Goal: Navigation & Orientation: Find specific page/section

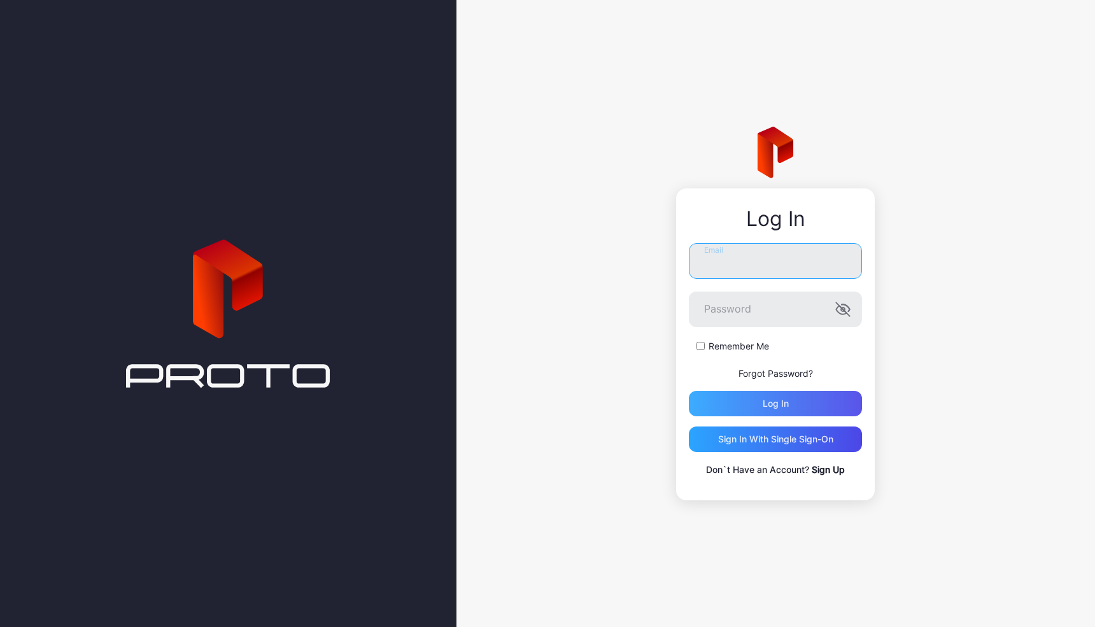
type input "**********"
click at [765, 405] on div "Log in" at bounding box center [775, 403] width 26 height 10
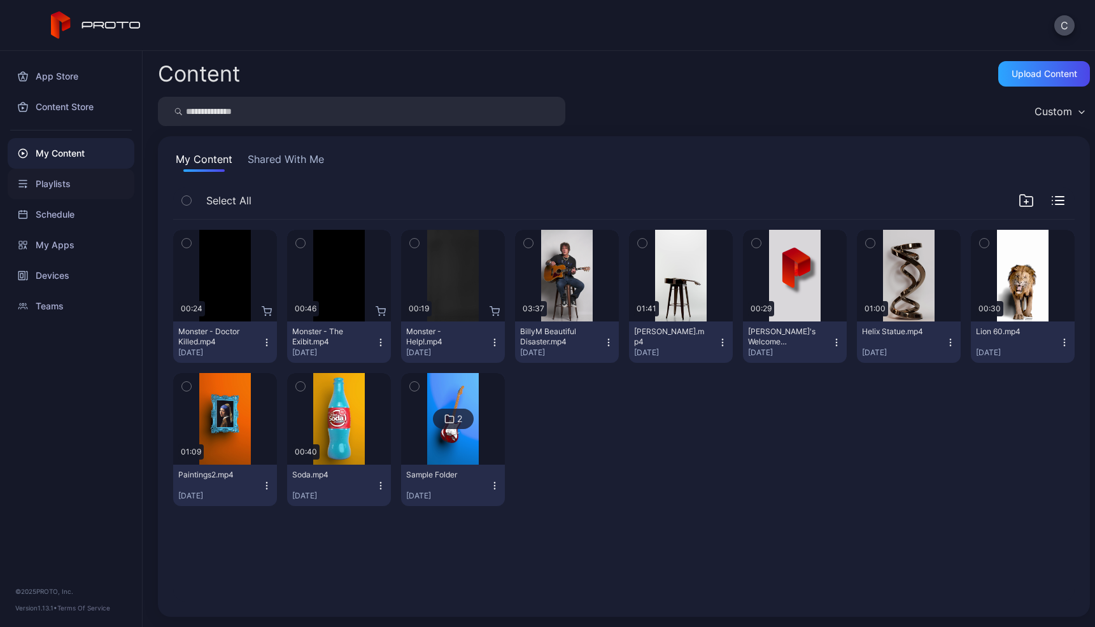
click at [52, 187] on div "Playlists" at bounding box center [71, 184] width 127 height 31
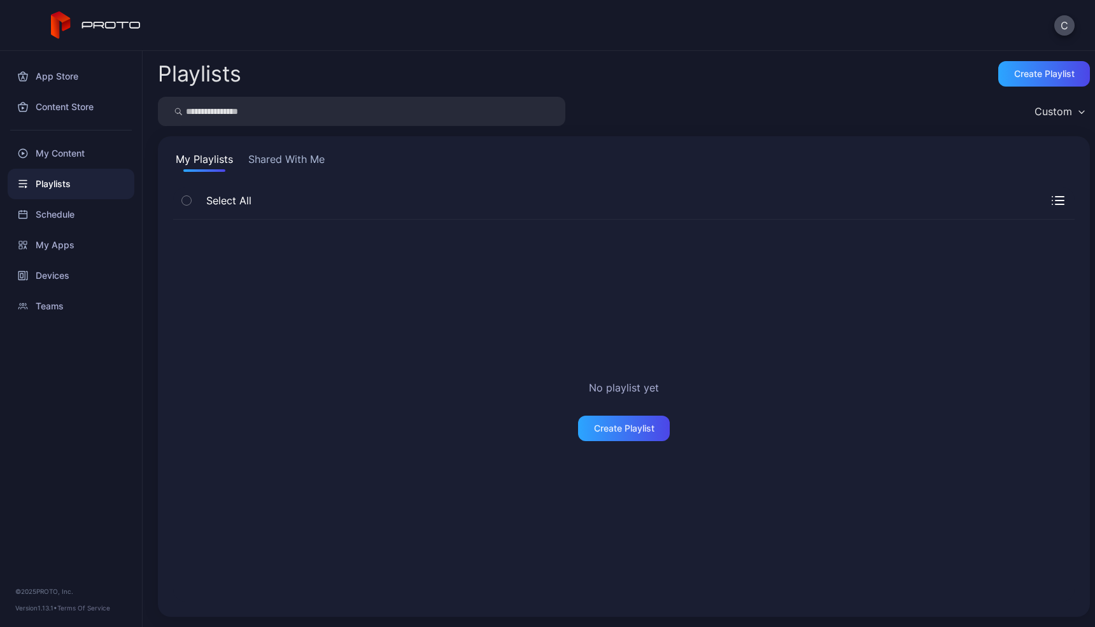
click at [305, 161] on button "Shared With Me" at bounding box center [286, 161] width 81 height 20
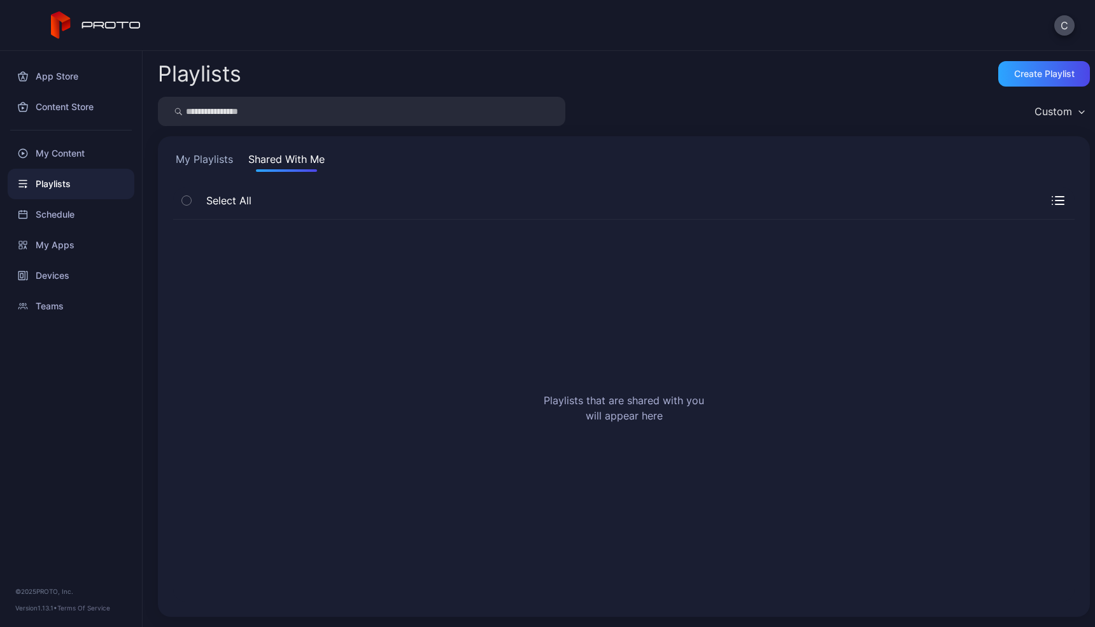
click at [227, 160] on button "My Playlists" at bounding box center [204, 161] width 62 height 20
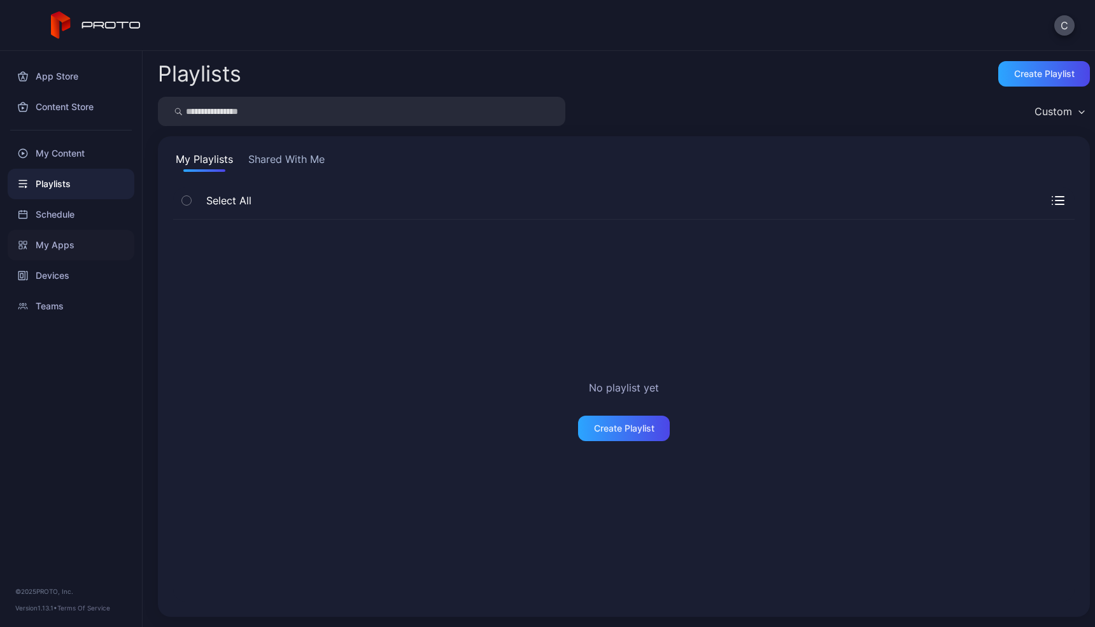
click at [63, 251] on div "My Apps" at bounding box center [71, 245] width 127 height 31
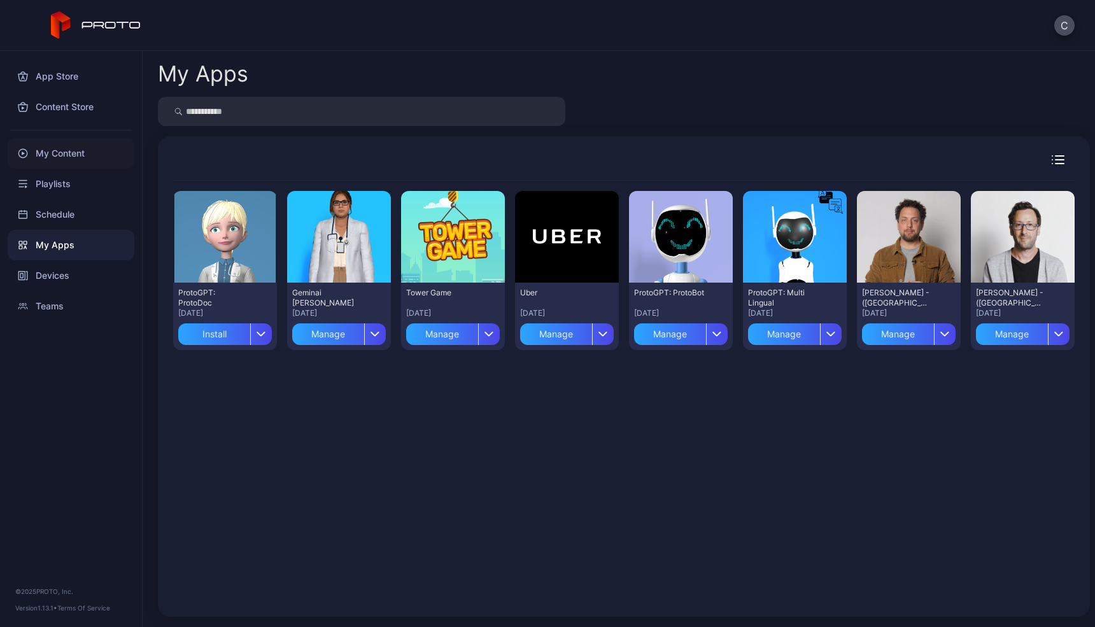
click at [87, 155] on div "My Content" at bounding box center [71, 153] width 127 height 31
